Goal: Answer question/provide support: Share knowledge or assist other users

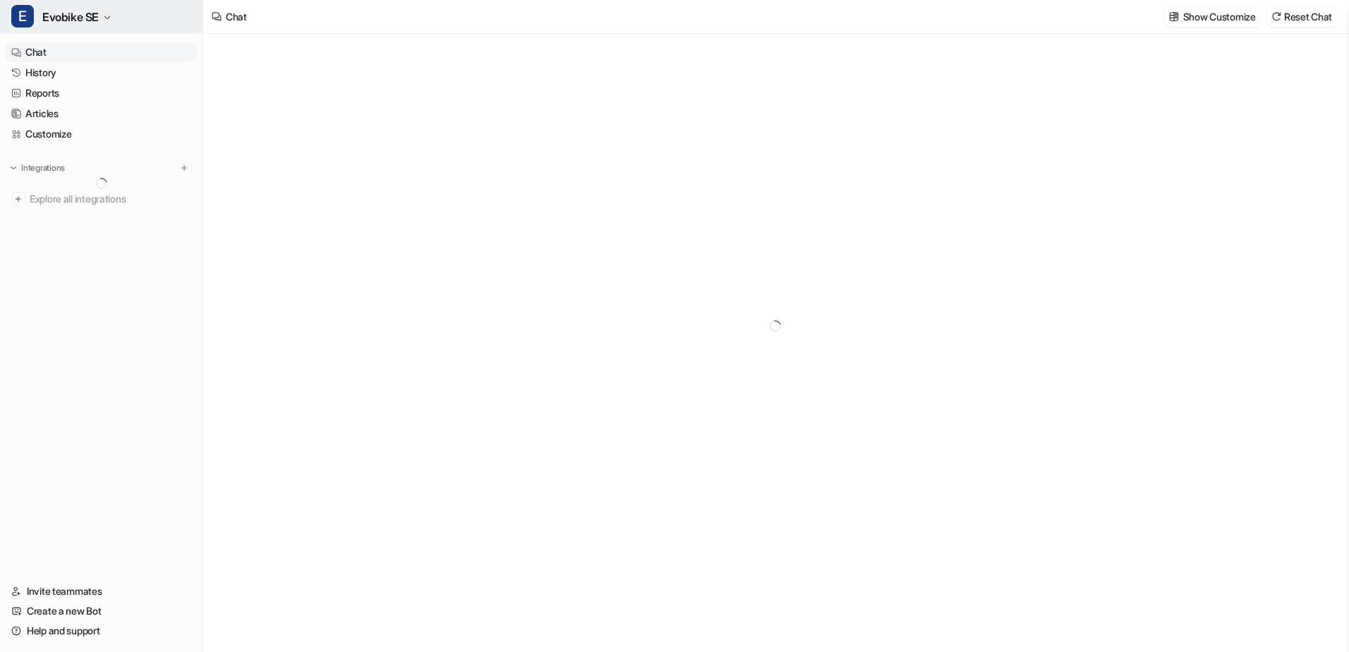
type textarea "**********"
click at [110, 10] on button "E Evobike SE" at bounding box center [101, 17] width 202 height 34
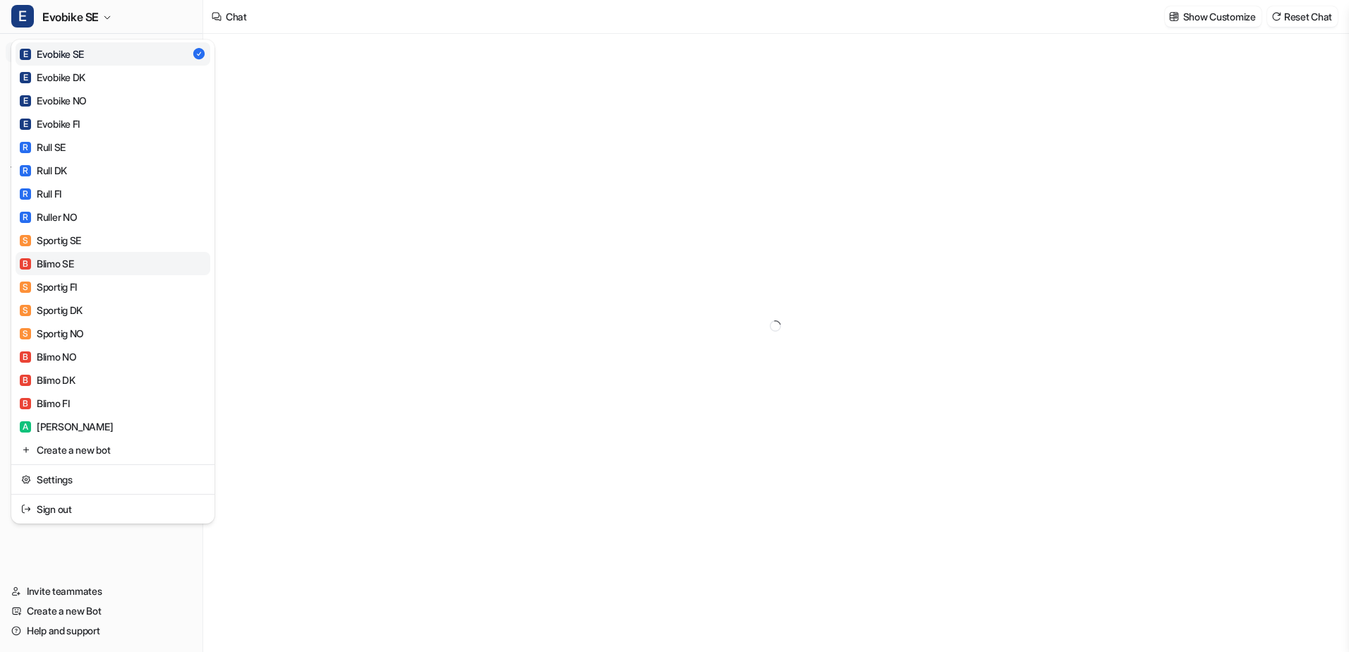
click at [104, 266] on link "B Blimo SE" at bounding box center [113, 263] width 195 height 23
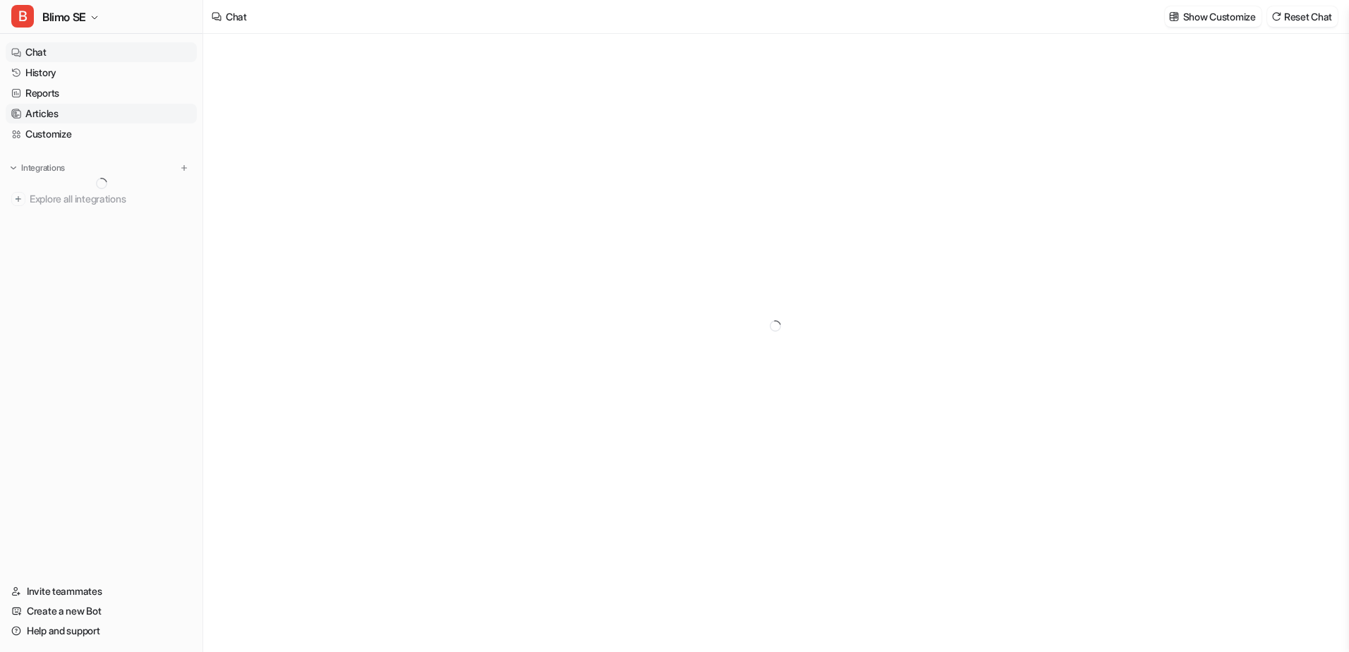
type textarea "**********"
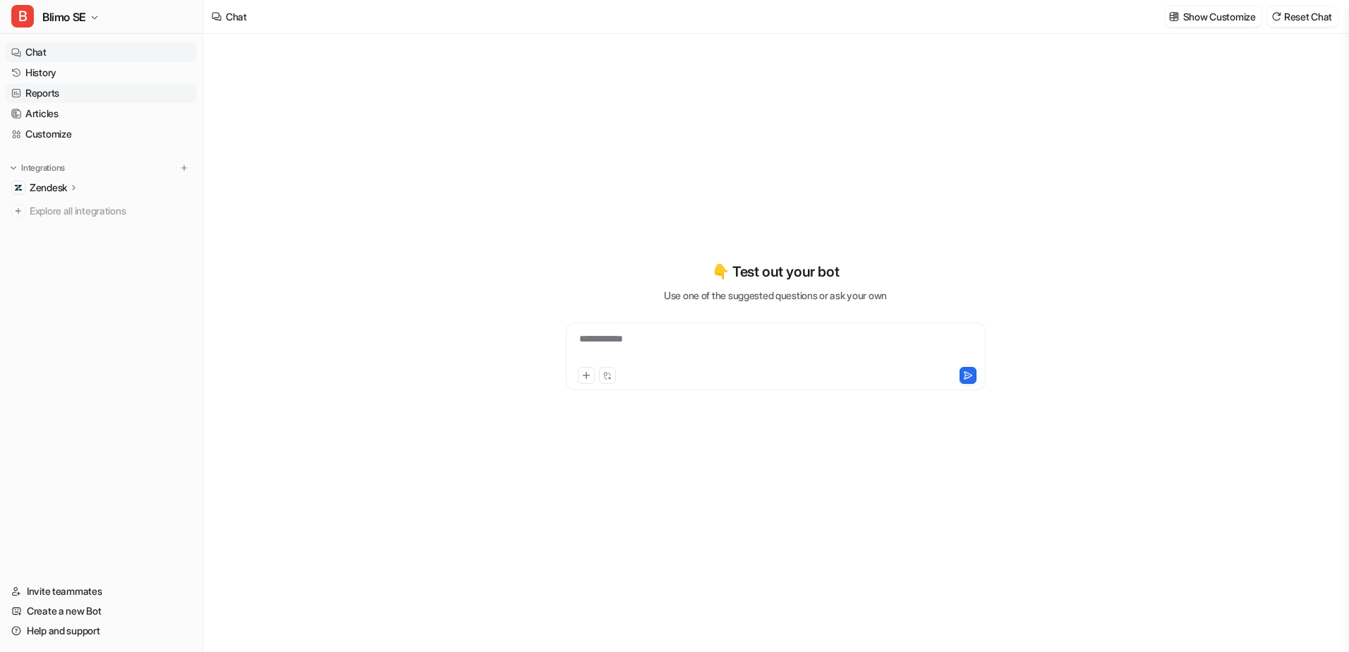
click at [69, 97] on link "Reports" at bounding box center [101, 93] width 191 height 20
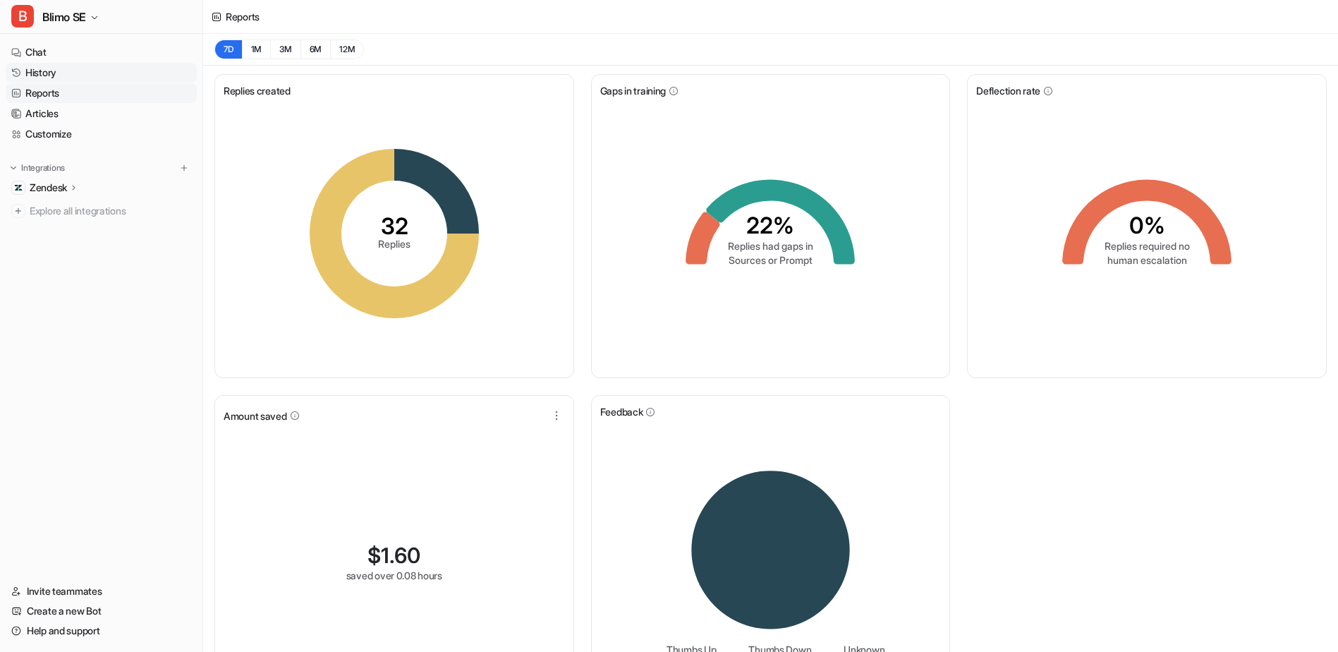
click at [79, 75] on link "History" at bounding box center [101, 73] width 191 height 20
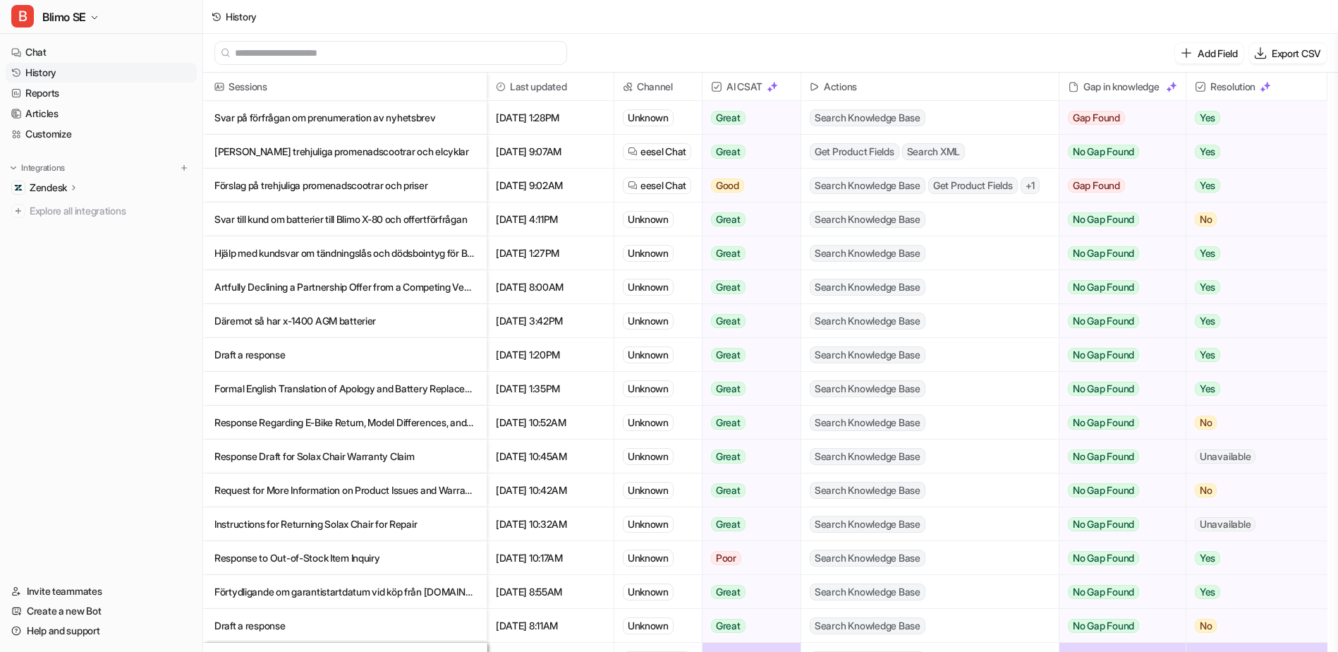
click at [430, 210] on p "Svar till kund om batterier till Blimo X-80 och offertförfrågan" at bounding box center [344, 219] width 261 height 34
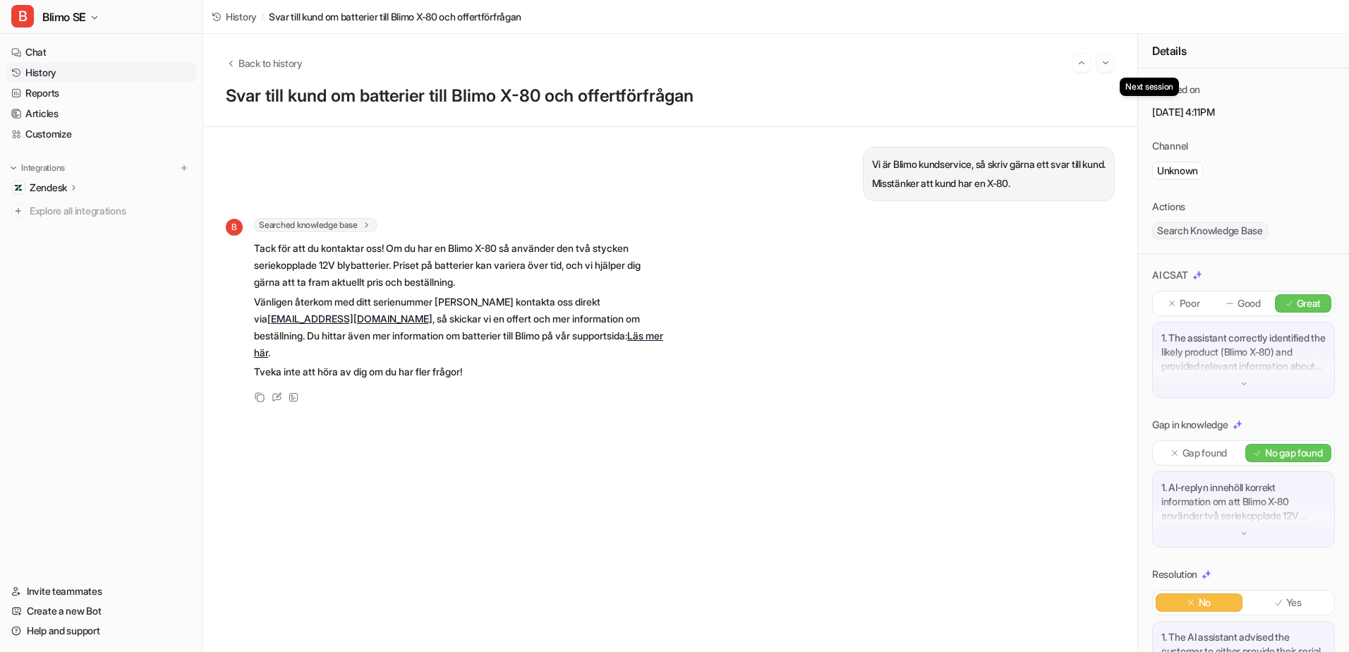
click at [1076, 69] on button "Go to next session" at bounding box center [1105, 63] width 18 height 18
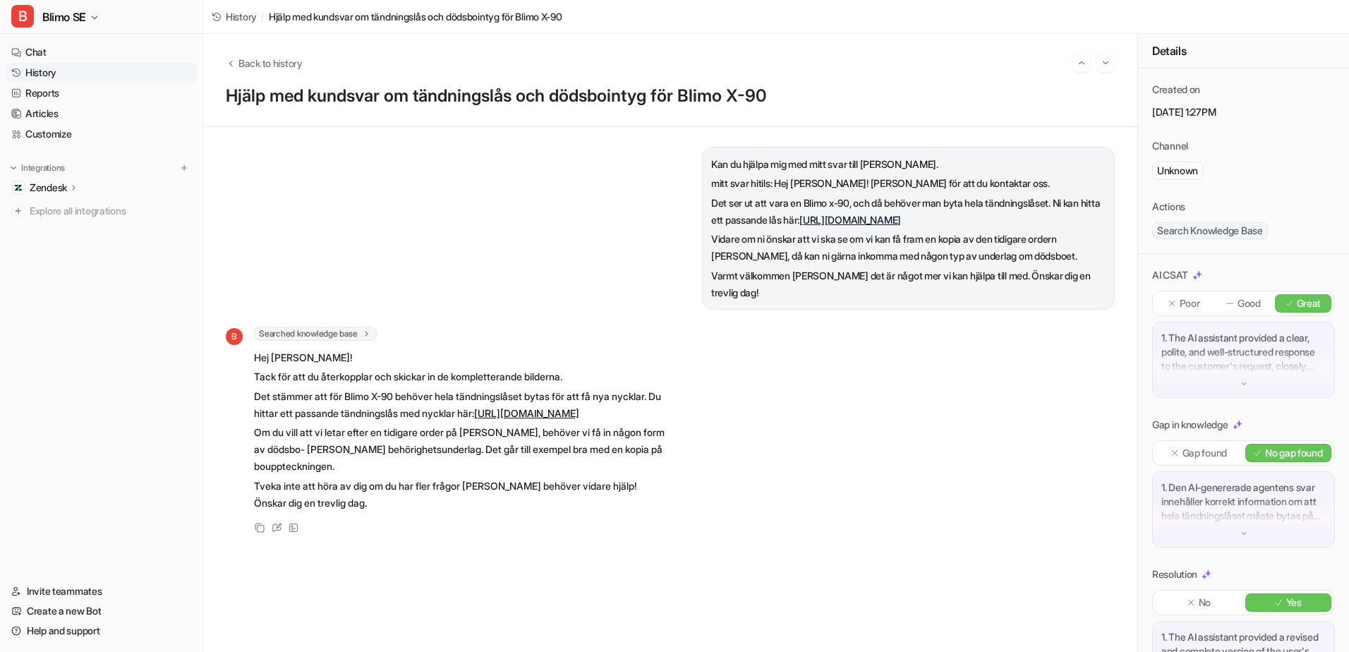
click at [1076, 78] on div "Back to history Hjälp med kundsvar om tändningslås och dödsbointyg för Blimo X-…" at bounding box center [670, 80] width 934 height 93
click at [1076, 67] on img "Go to next session" at bounding box center [1105, 62] width 10 height 13
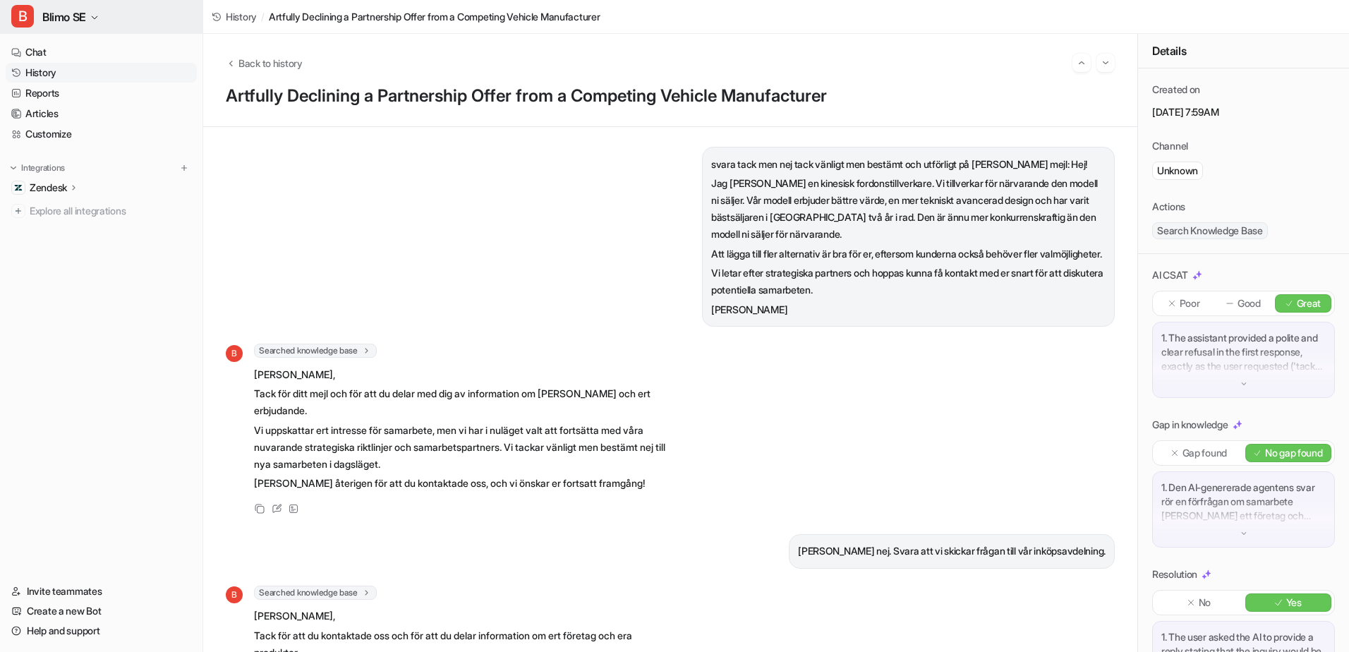
click at [93, 18] on icon "button" at bounding box center [94, 17] width 8 height 8
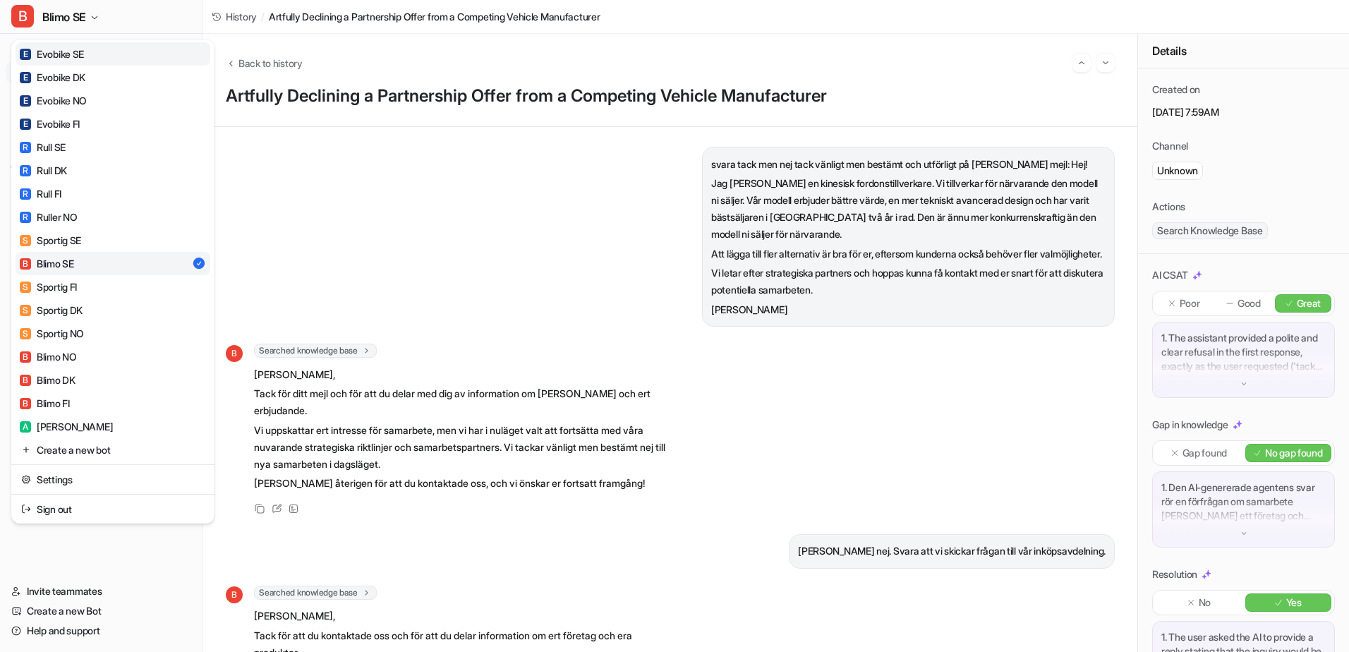
click at [102, 61] on link "E Evobike SE" at bounding box center [113, 53] width 195 height 23
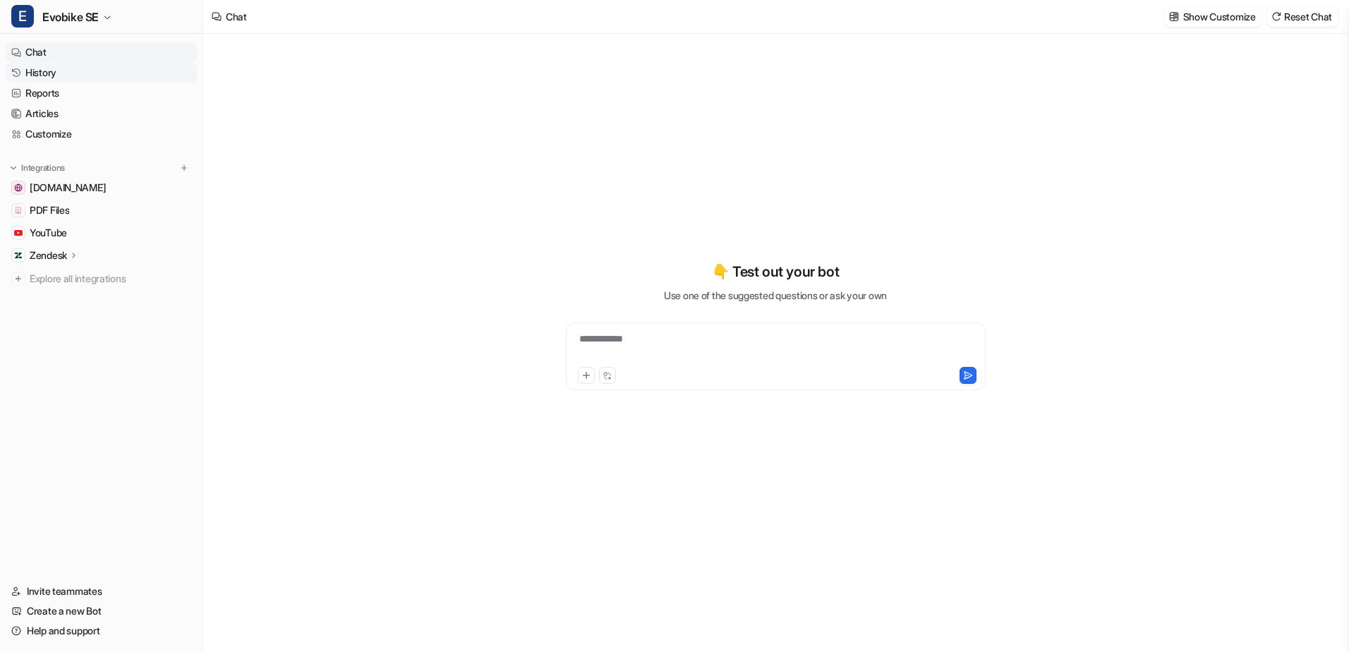
click at [114, 77] on link "History" at bounding box center [101, 73] width 191 height 20
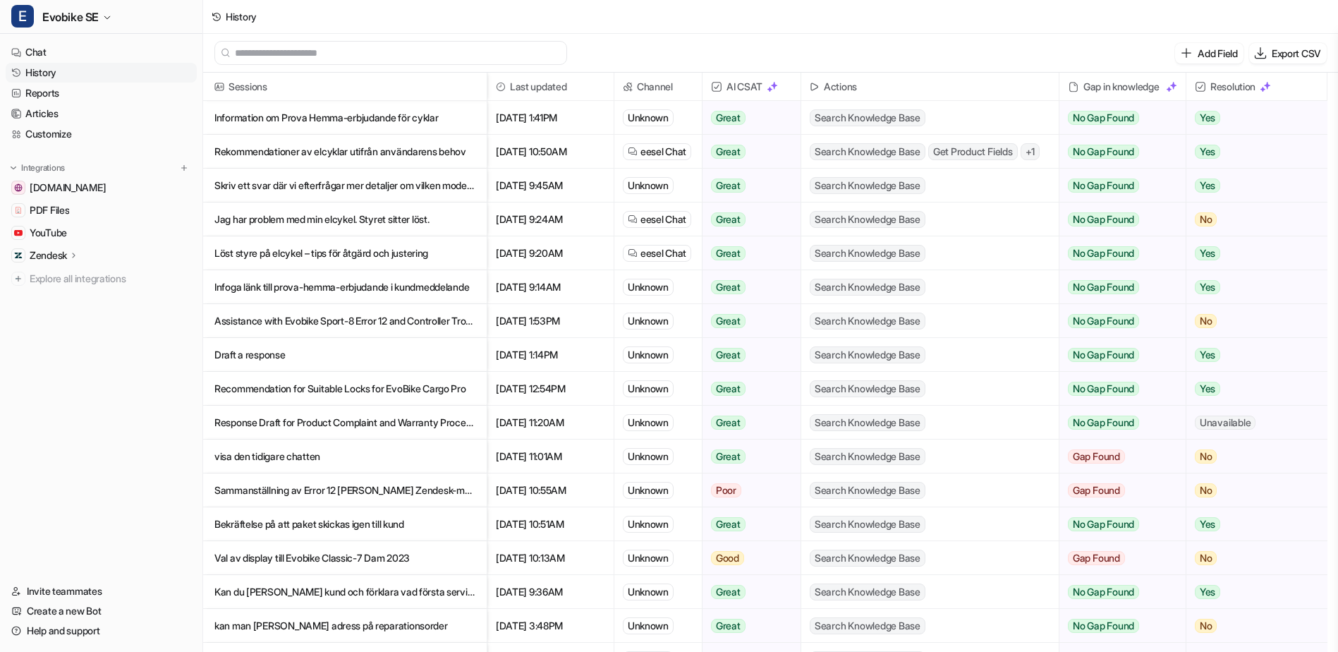
click at [407, 312] on p "Assistance with Evobike Sport-8 Error 12 and Controller Troubleshooting" at bounding box center [344, 321] width 261 height 34
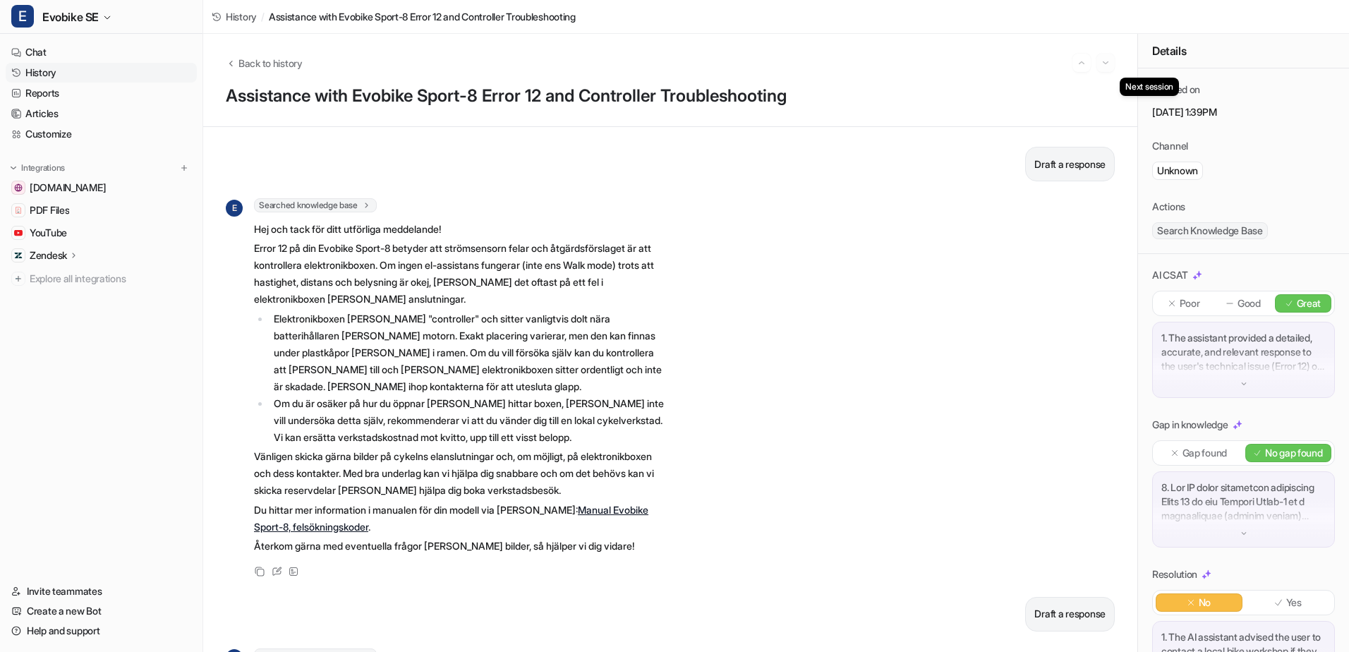
click at [1076, 61] on img "Go to next session" at bounding box center [1105, 62] width 10 height 13
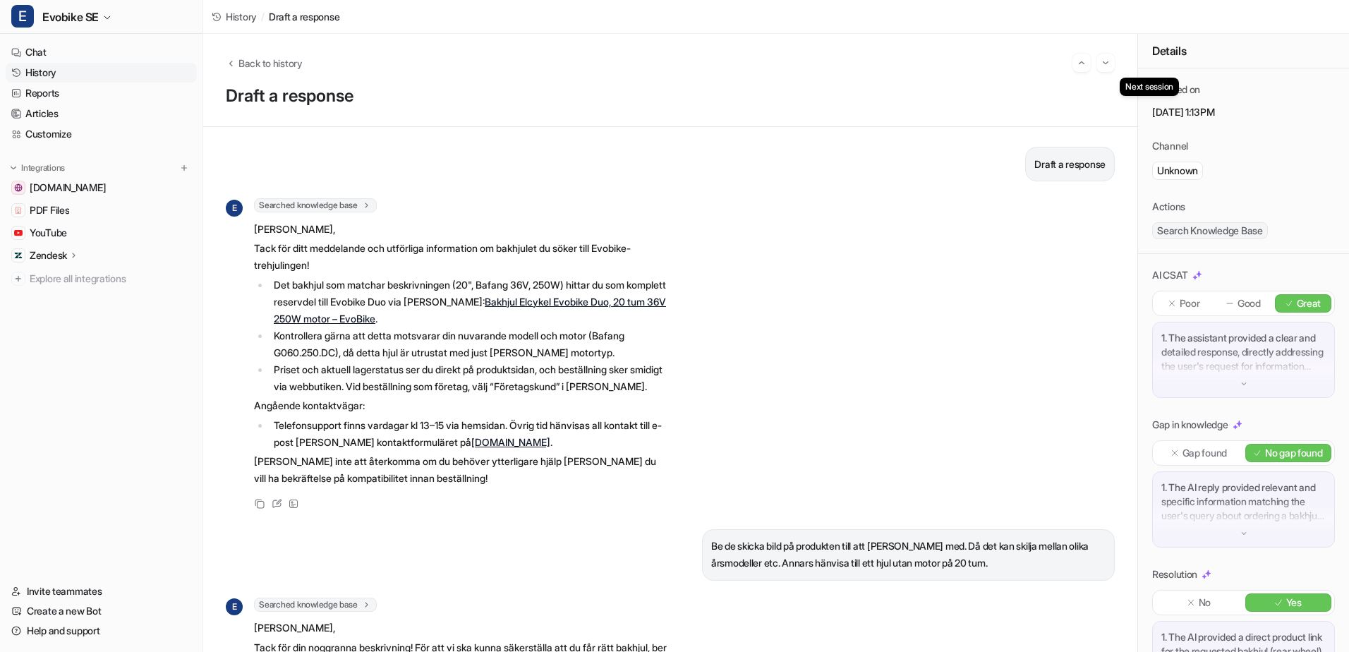
click at [1076, 63] on img "Go to next session" at bounding box center [1105, 62] width 10 height 13
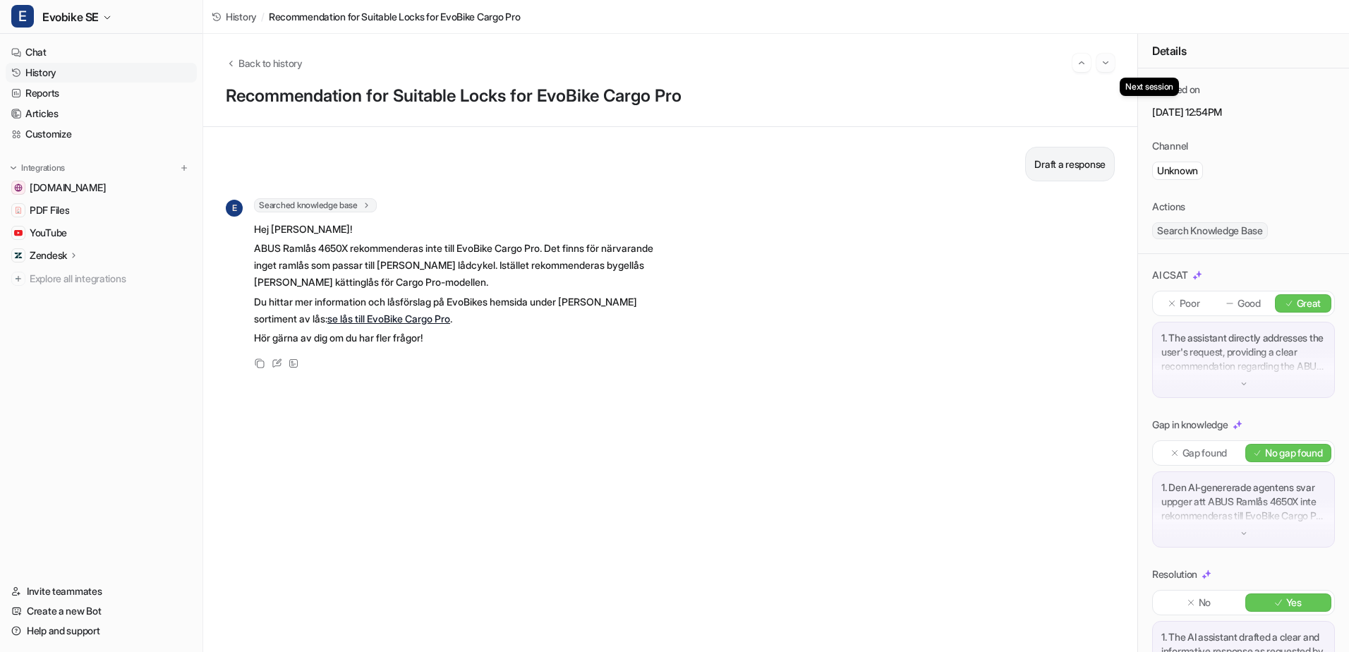
click at [1076, 64] on img "Go to next session" at bounding box center [1105, 62] width 10 height 13
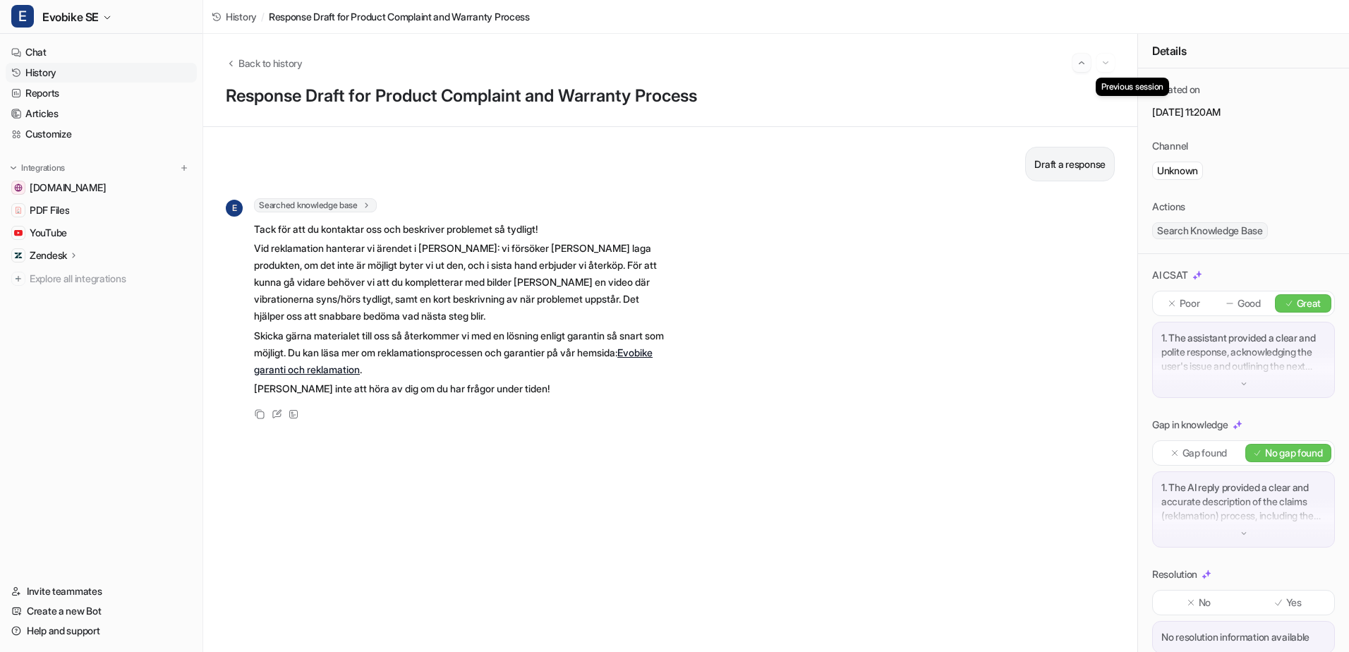
click at [1076, 64] on img "Go to previous session" at bounding box center [1081, 62] width 10 height 13
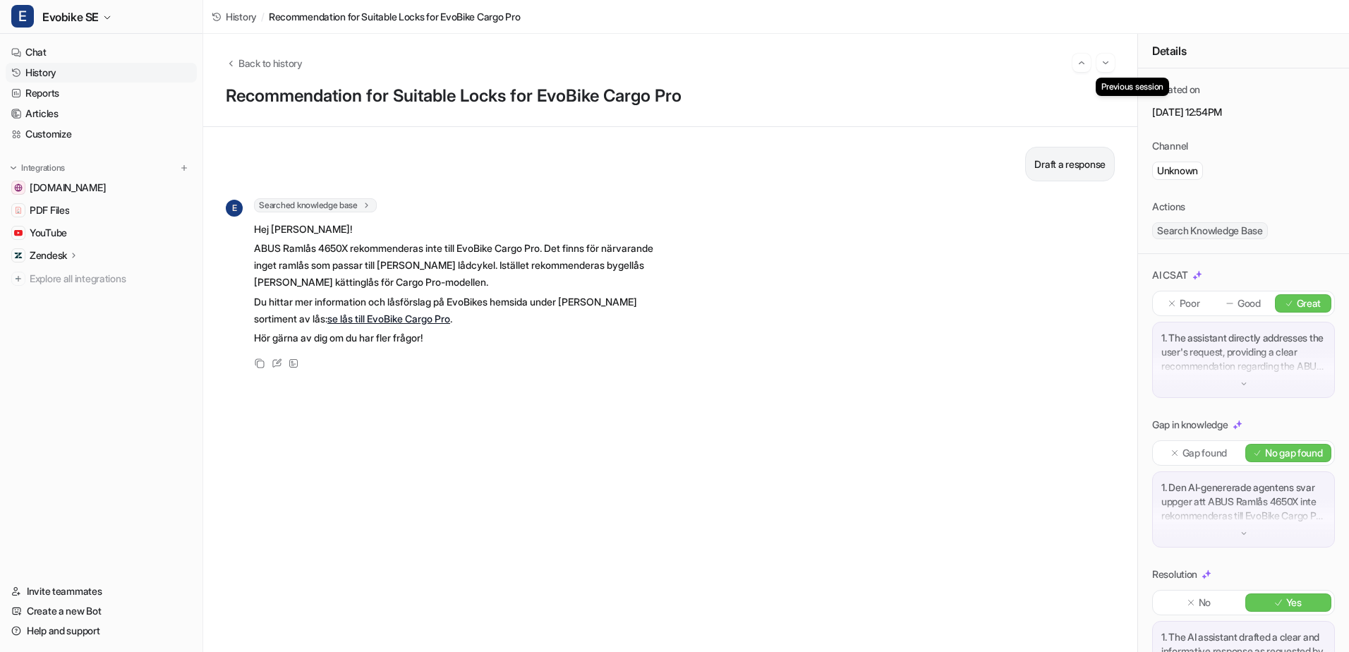
click at [1076, 64] on img "Go to previous session" at bounding box center [1081, 62] width 10 height 13
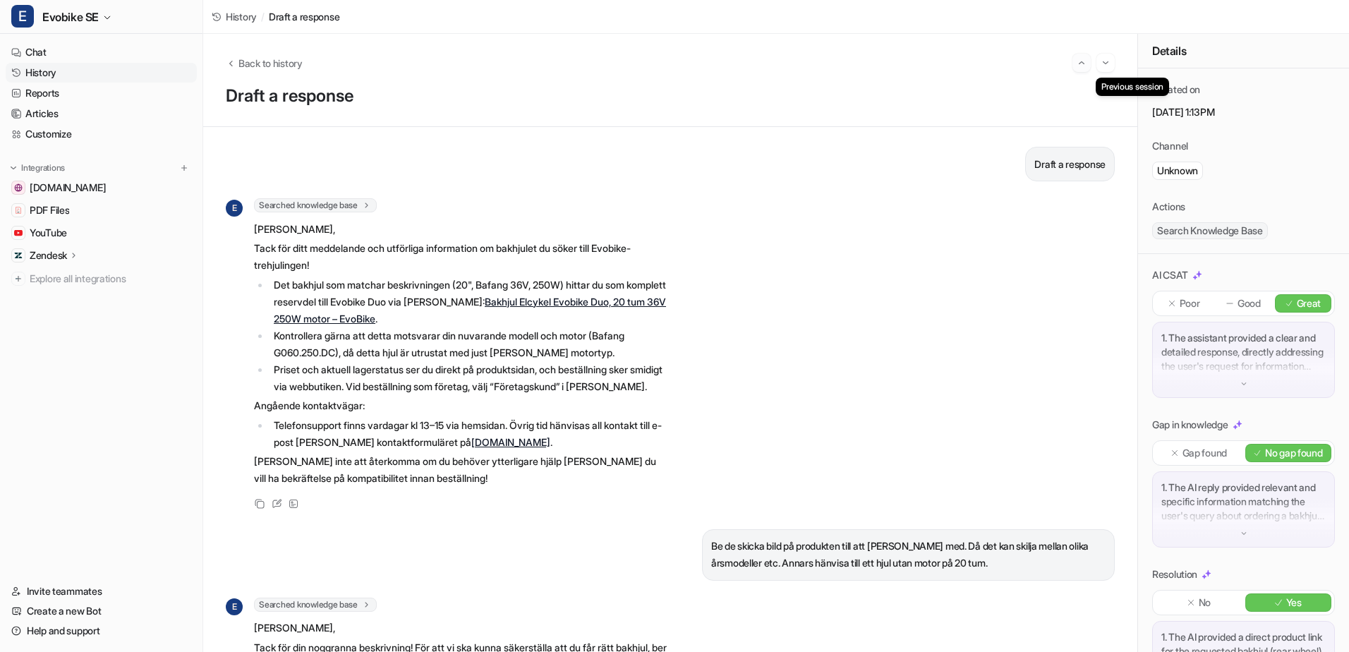
click at [1076, 64] on img "Go to previous session" at bounding box center [1081, 62] width 10 height 13
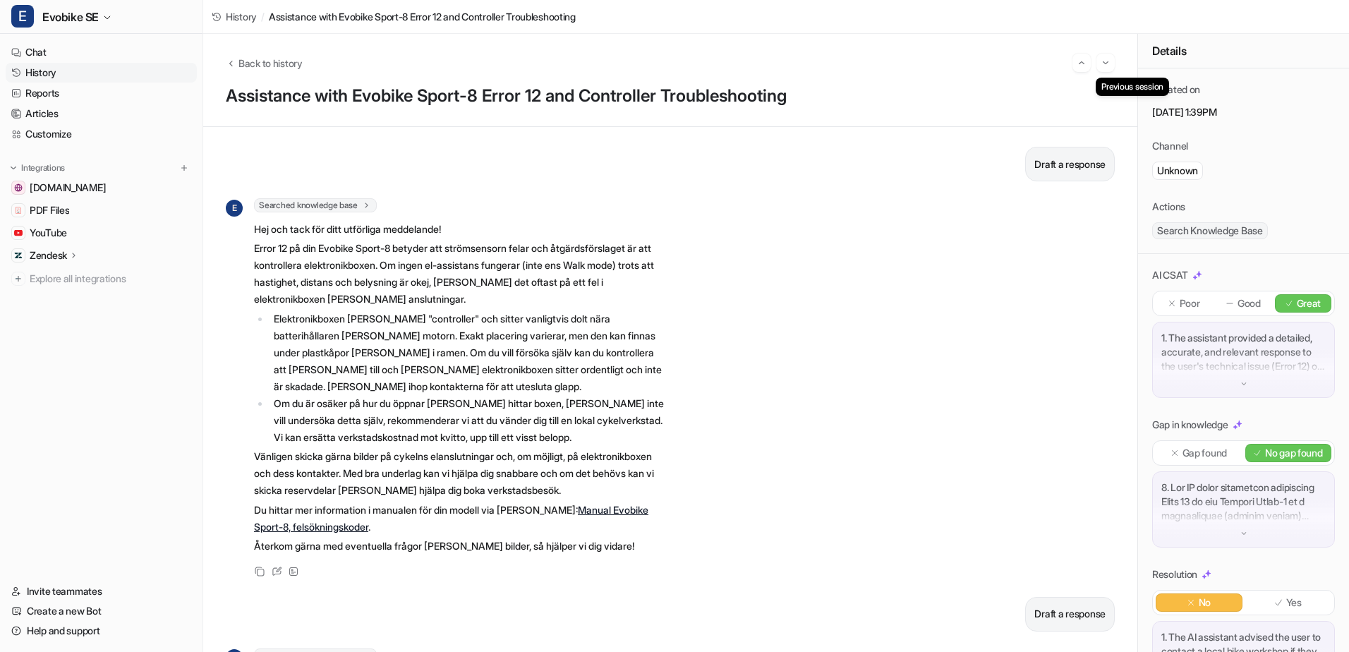
click at [1076, 64] on img "Go to previous session" at bounding box center [1081, 62] width 10 height 13
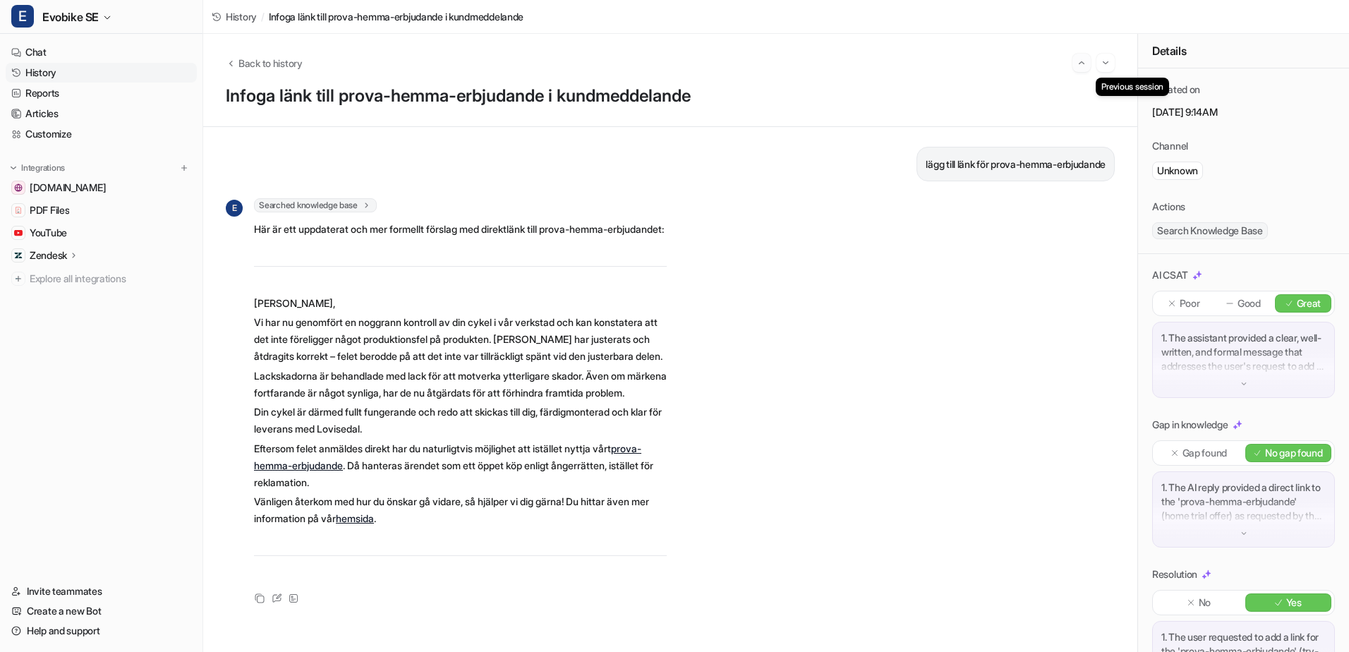
click at [1076, 68] on img "Go to previous session" at bounding box center [1081, 62] width 10 height 13
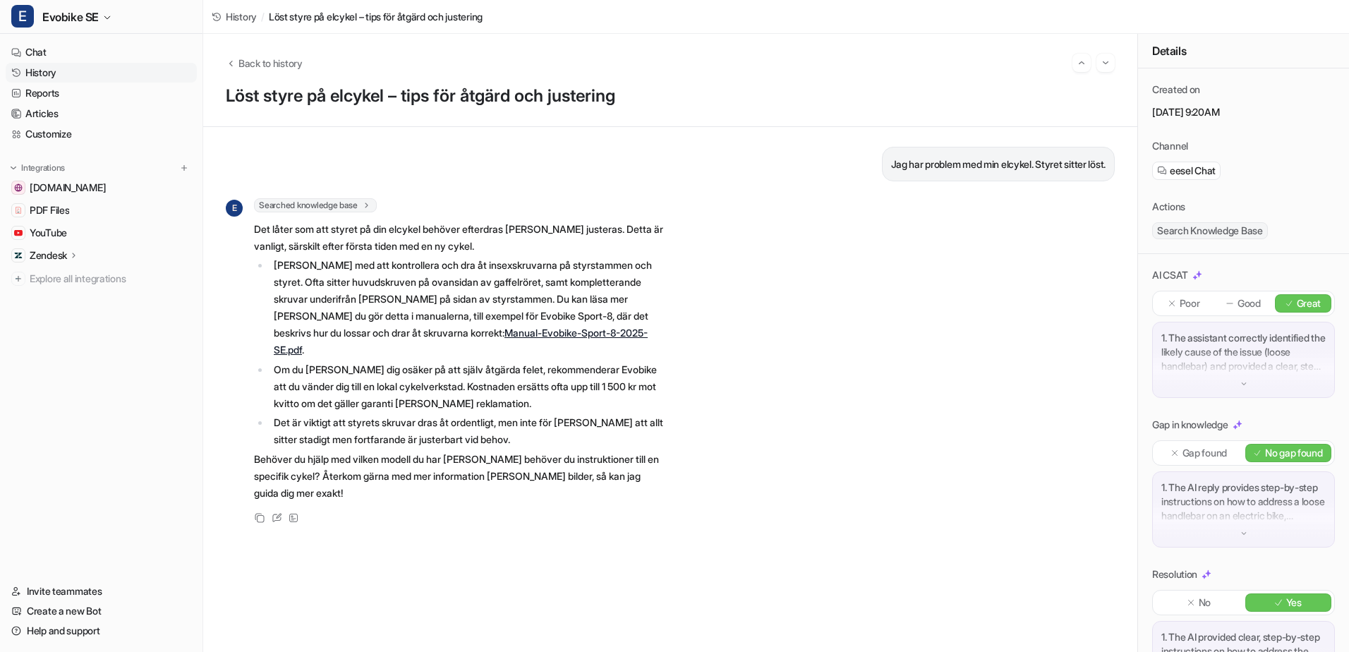
drag, startPoint x: 151, startPoint y: 76, endPoint x: 161, endPoint y: 71, distance: 11.4
click at [151, 76] on link "History" at bounding box center [101, 73] width 191 height 20
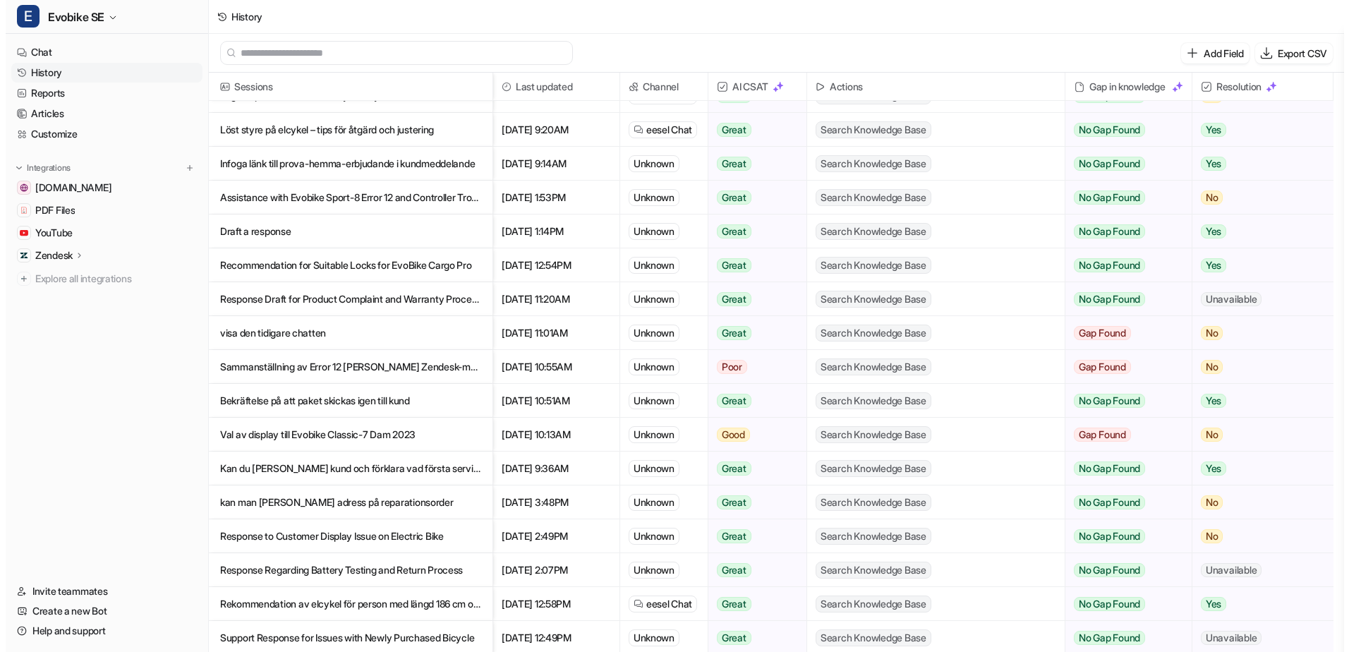
scroll to position [212, 0]
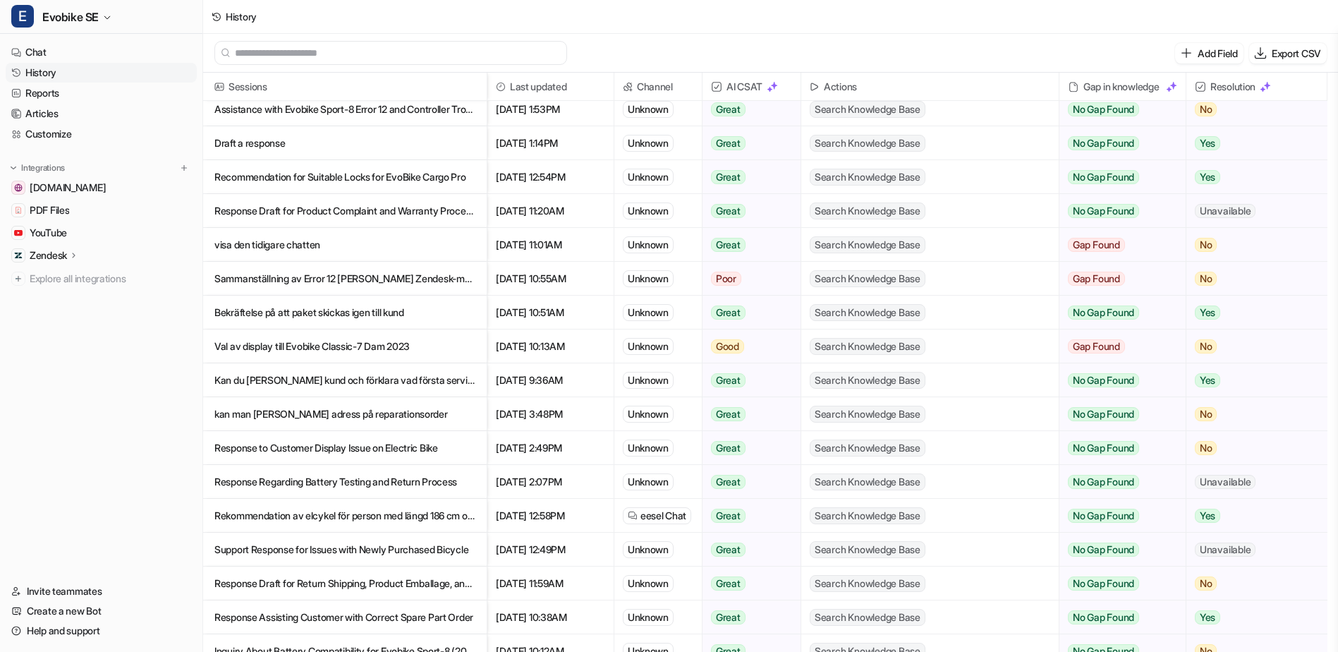
click at [374, 234] on p "visa den tidigare chatten" at bounding box center [344, 245] width 261 height 34
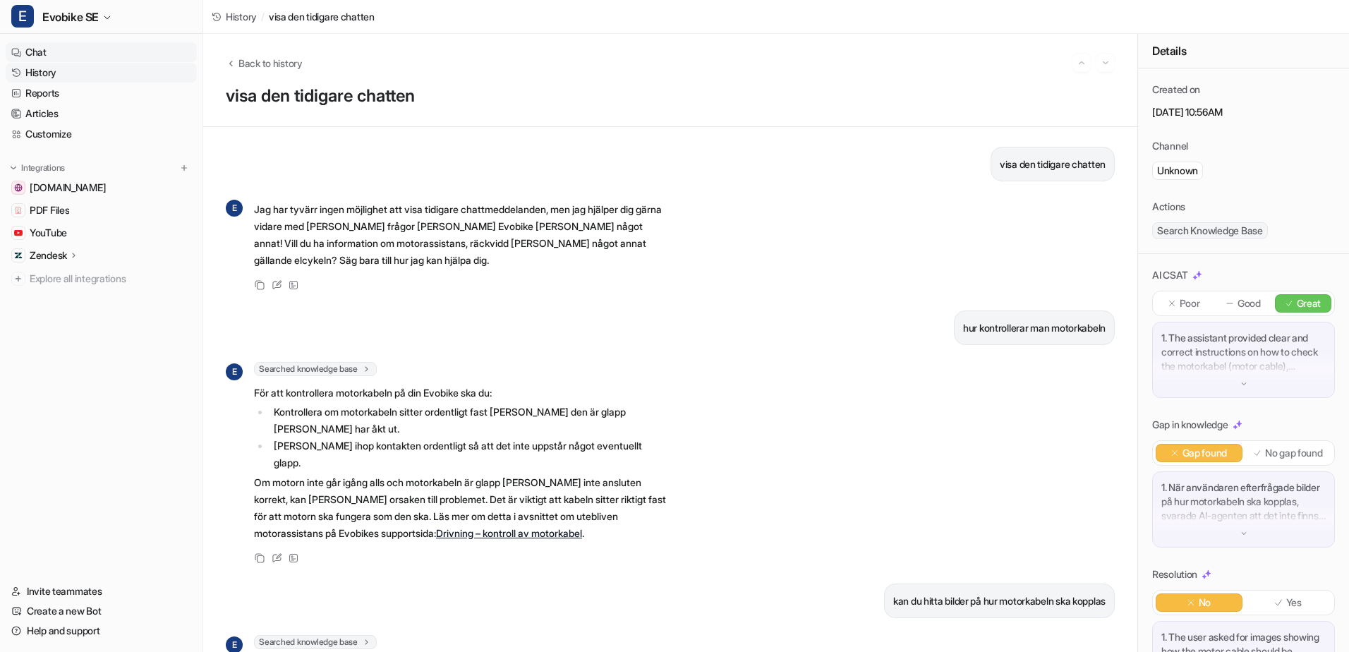
click at [52, 52] on link "Chat" at bounding box center [101, 52] width 191 height 20
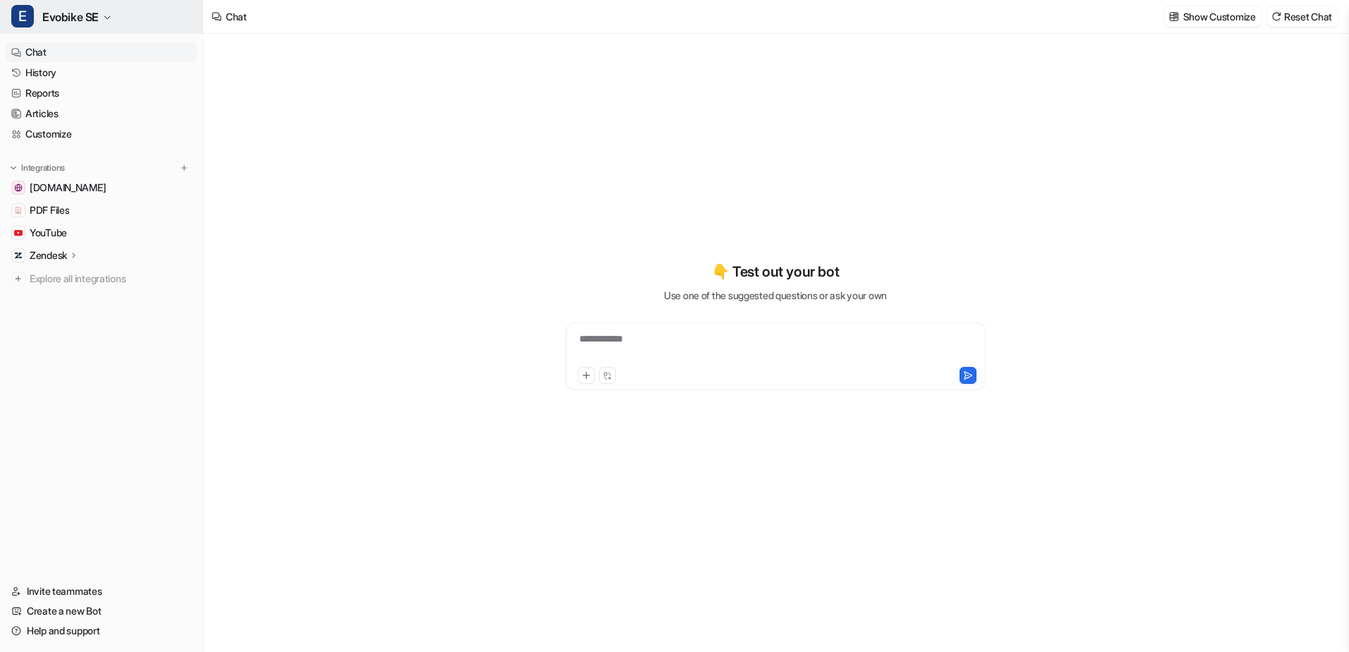
click at [52, 11] on span "Evobike SE" at bounding box center [70, 17] width 56 height 20
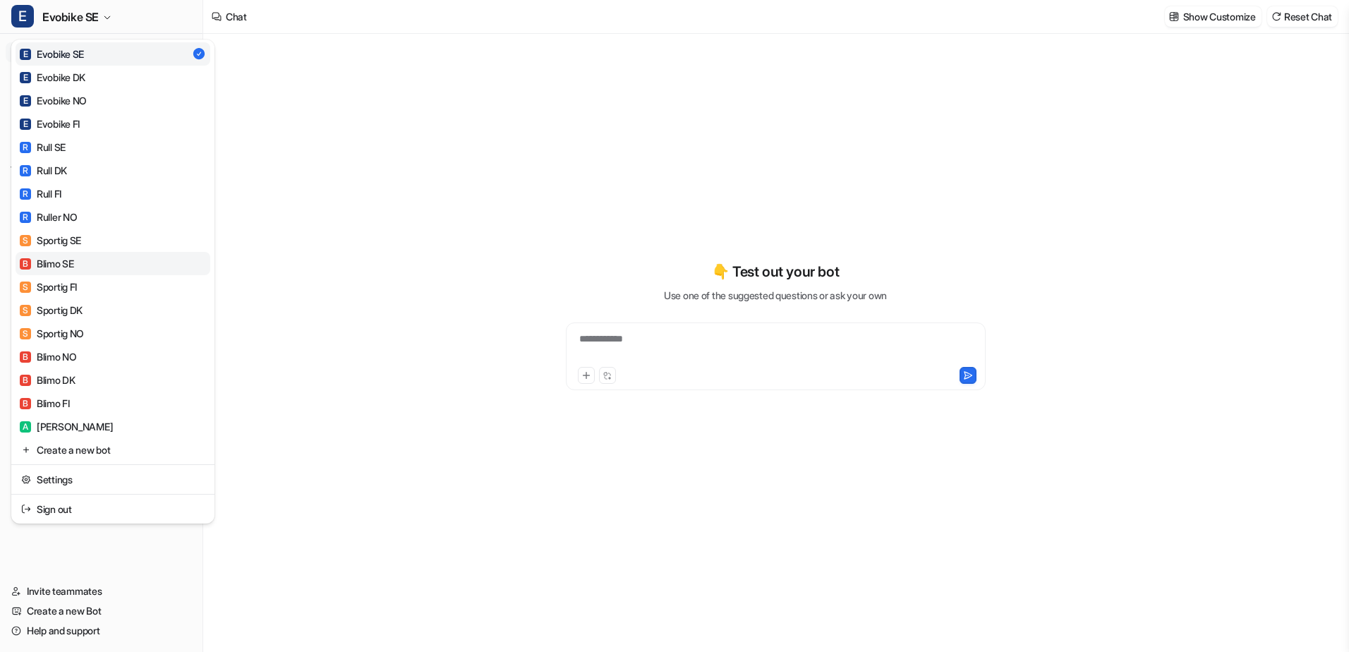
click at [128, 265] on link "B Blimo SE" at bounding box center [113, 263] width 195 height 23
